Goal: Information Seeking & Learning: Learn about a topic

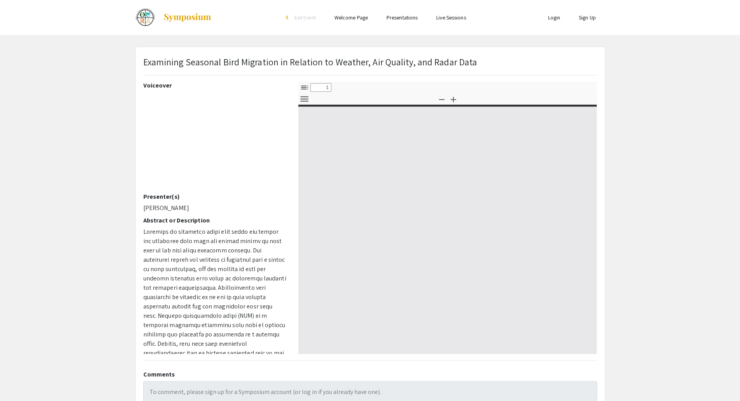
scroll to position [2, 0]
select select "custom"
type input "0"
select select "custom"
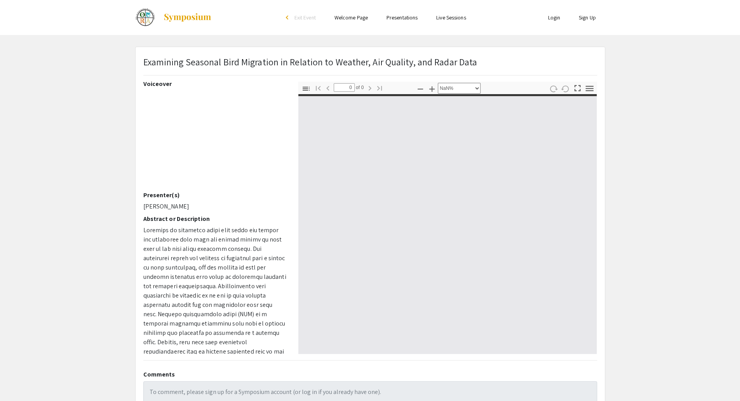
type input "1"
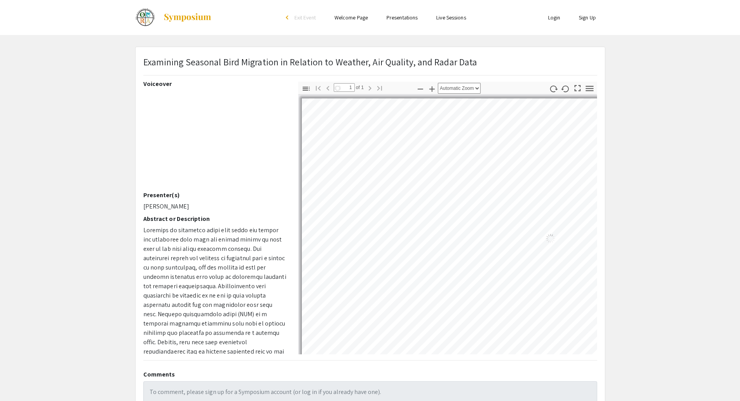
select select "auto"
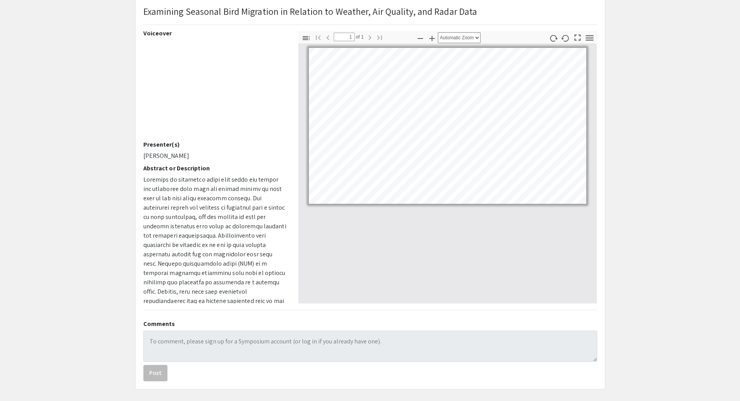
scroll to position [54, 0]
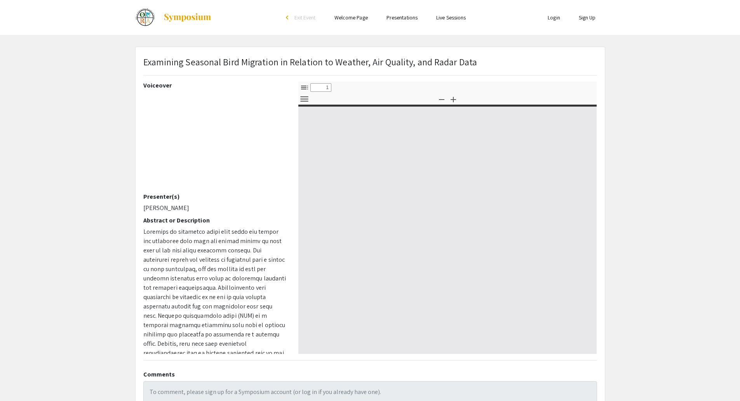
select select "custom"
type input "0"
select select "auto"
